Goal: Check status: Check status

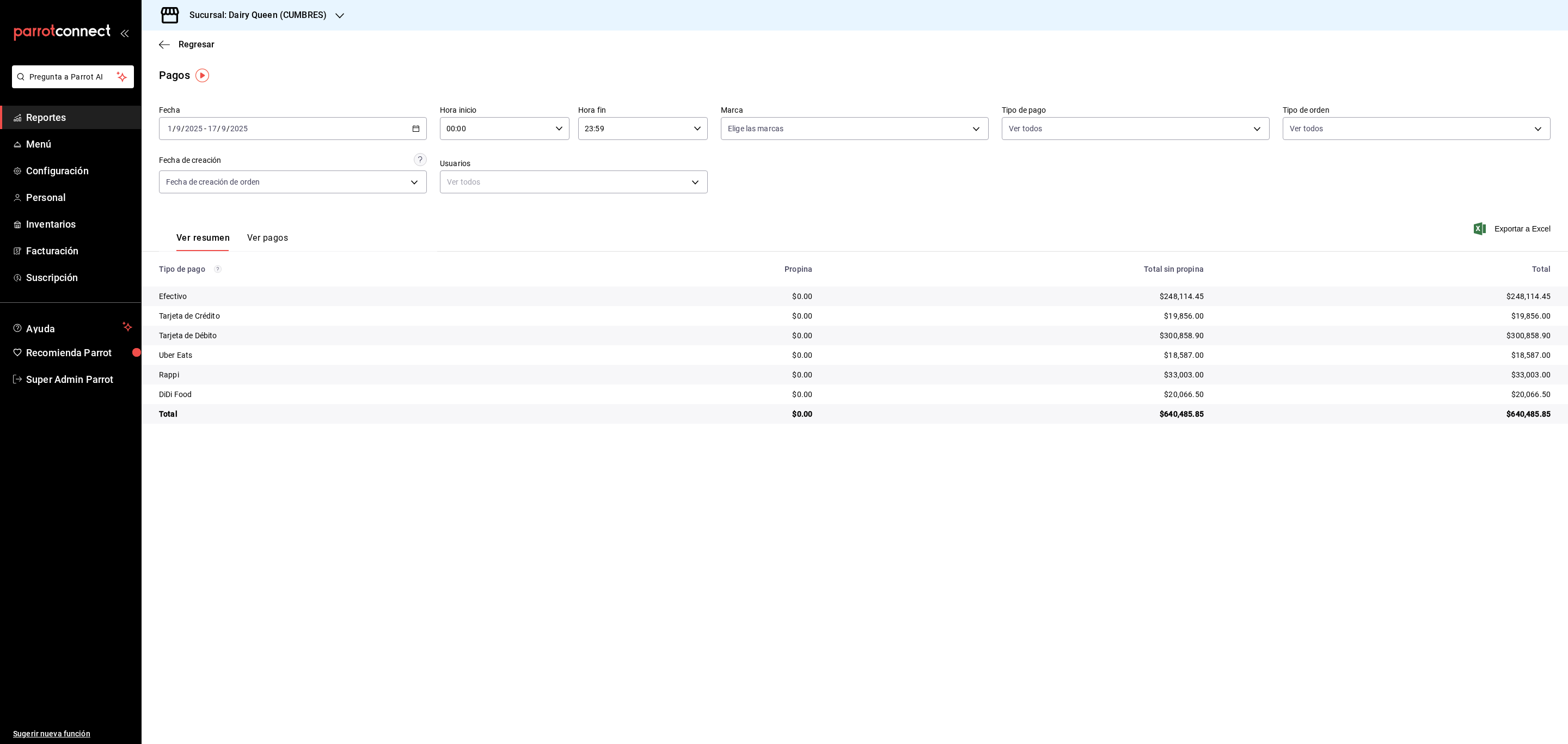
click at [299, 21] on h3 "Sucursal: Dairy Queen (CUMBRES)" at bounding box center [253, 15] width 146 height 13
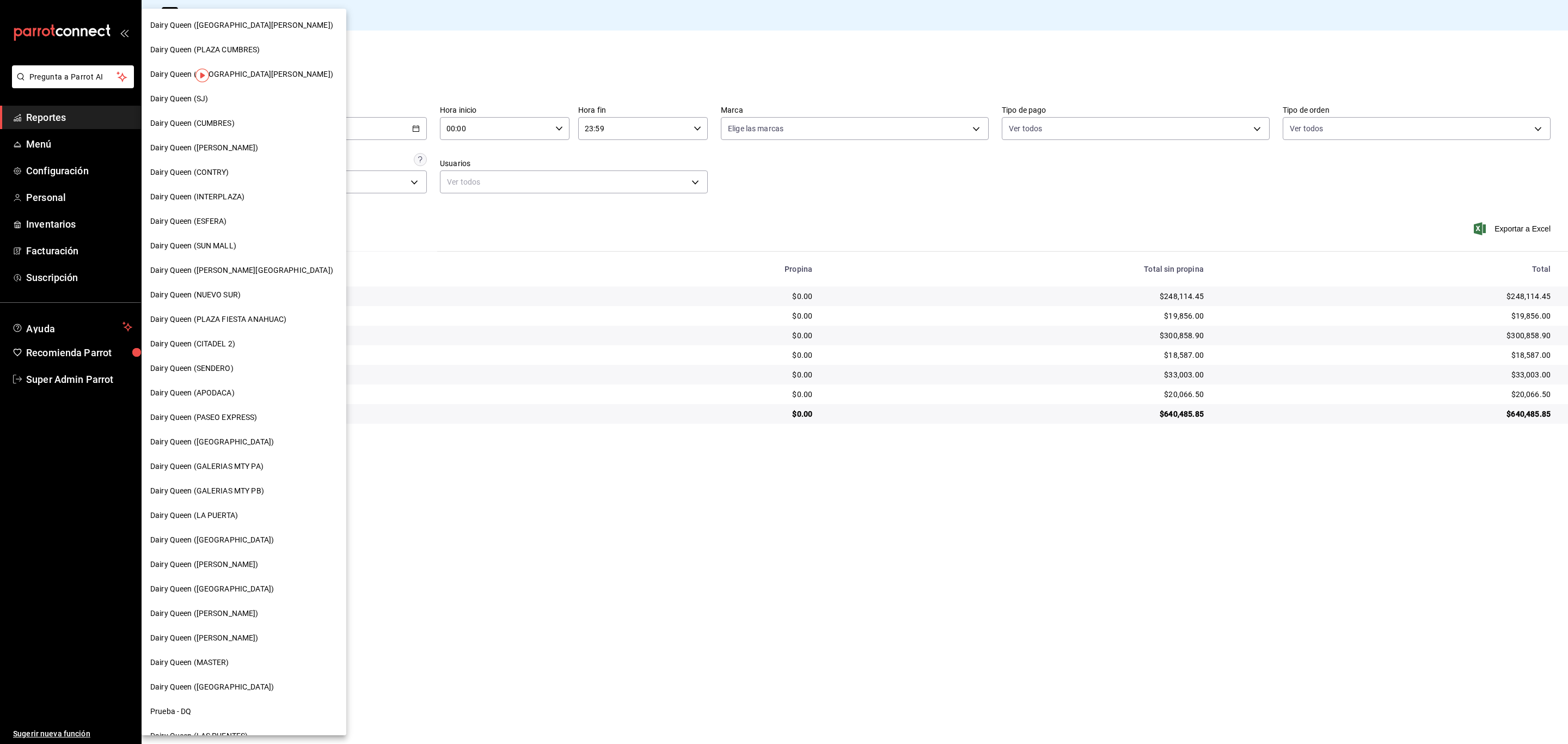
click at [217, 170] on span "Dairy Queen (CONTRY)" at bounding box center [190, 173] width 79 height 11
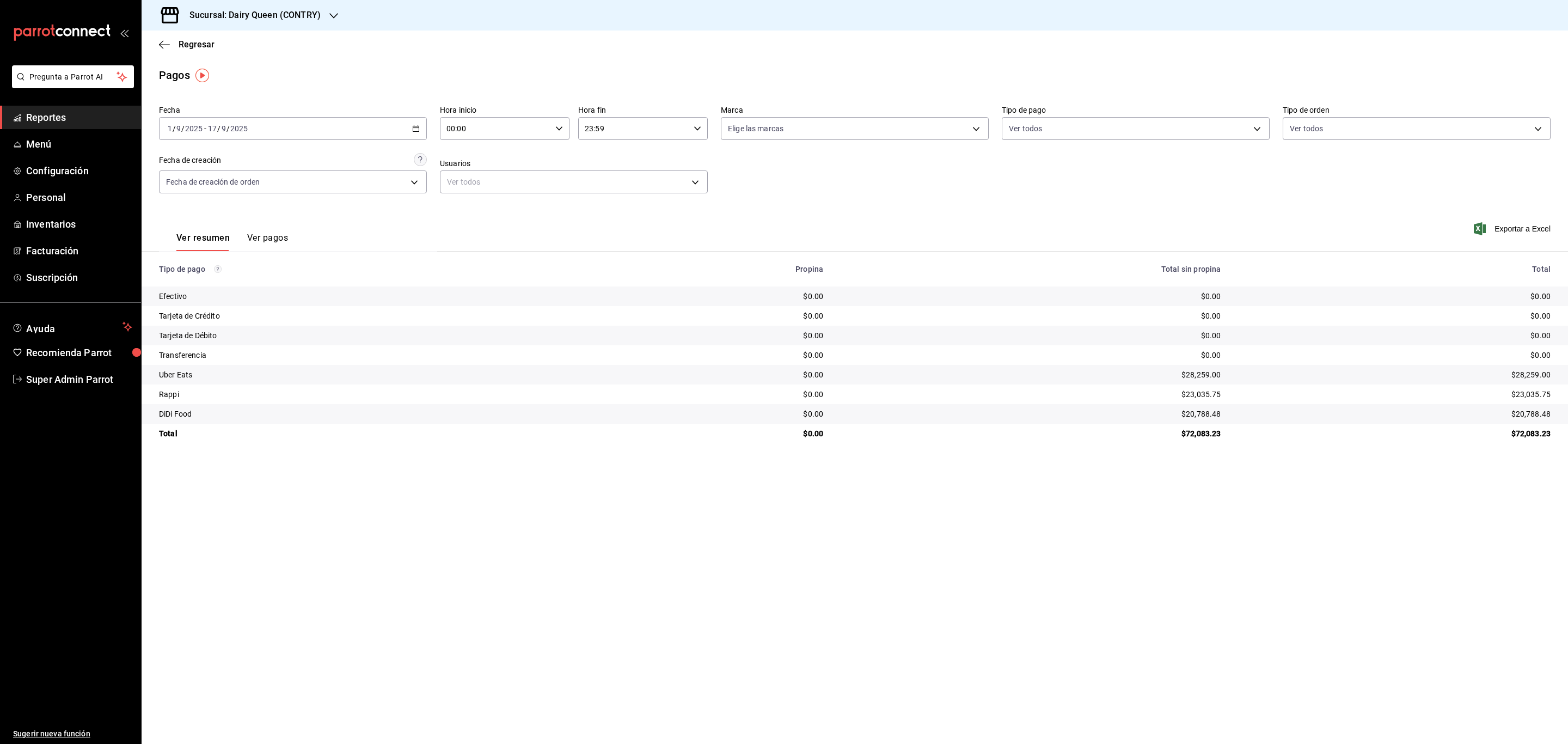
click at [357, 128] on div "[DATE] [DATE] - [DATE] [DATE]" at bounding box center [293, 129] width 268 height 23
click at [409, 126] on div "[DATE] [DATE] - [DATE] [DATE]" at bounding box center [293, 129] width 268 height 23
click at [226, 279] on span "Rango de fechas" at bounding box center [210, 284] width 84 height 11
click at [324, 255] on button "17" at bounding box center [323, 249] width 19 height 20
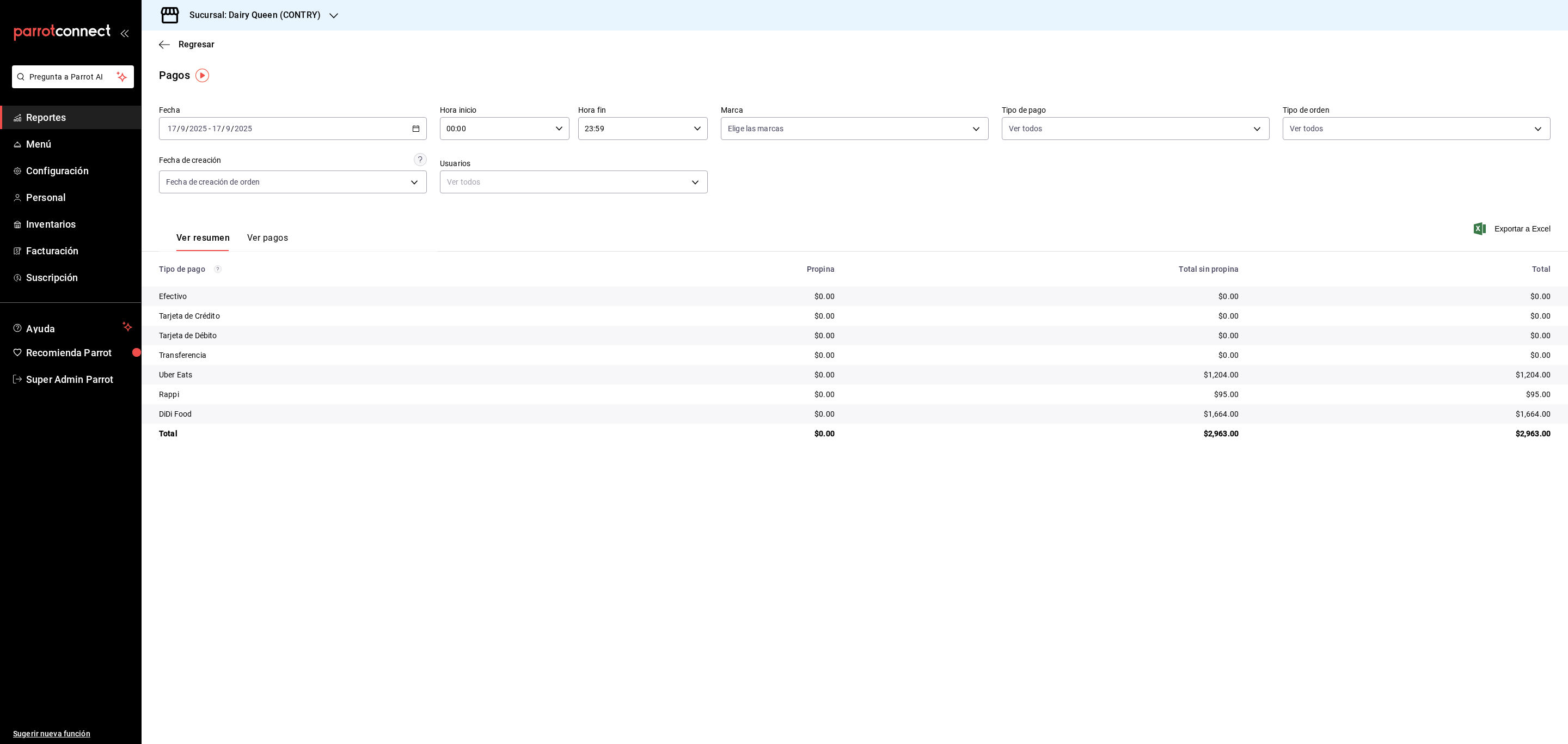
click at [411, 132] on div "[DATE] [DATE] - [DATE] [DATE]" at bounding box center [293, 129] width 268 height 23
click at [288, 196] on button "1" at bounding box center [284, 200] width 19 height 20
click at [320, 245] on abbr "17" at bounding box center [322, 249] width 7 height 8
click at [366, 529] on main "Regresar Pagos Fecha [DATE] [DATE] - [DATE] [DATE] Hora inicio 00:00 Hora inici…" at bounding box center [854, 387] width 1426 height 713
